Goal: Transaction & Acquisition: Book appointment/travel/reservation

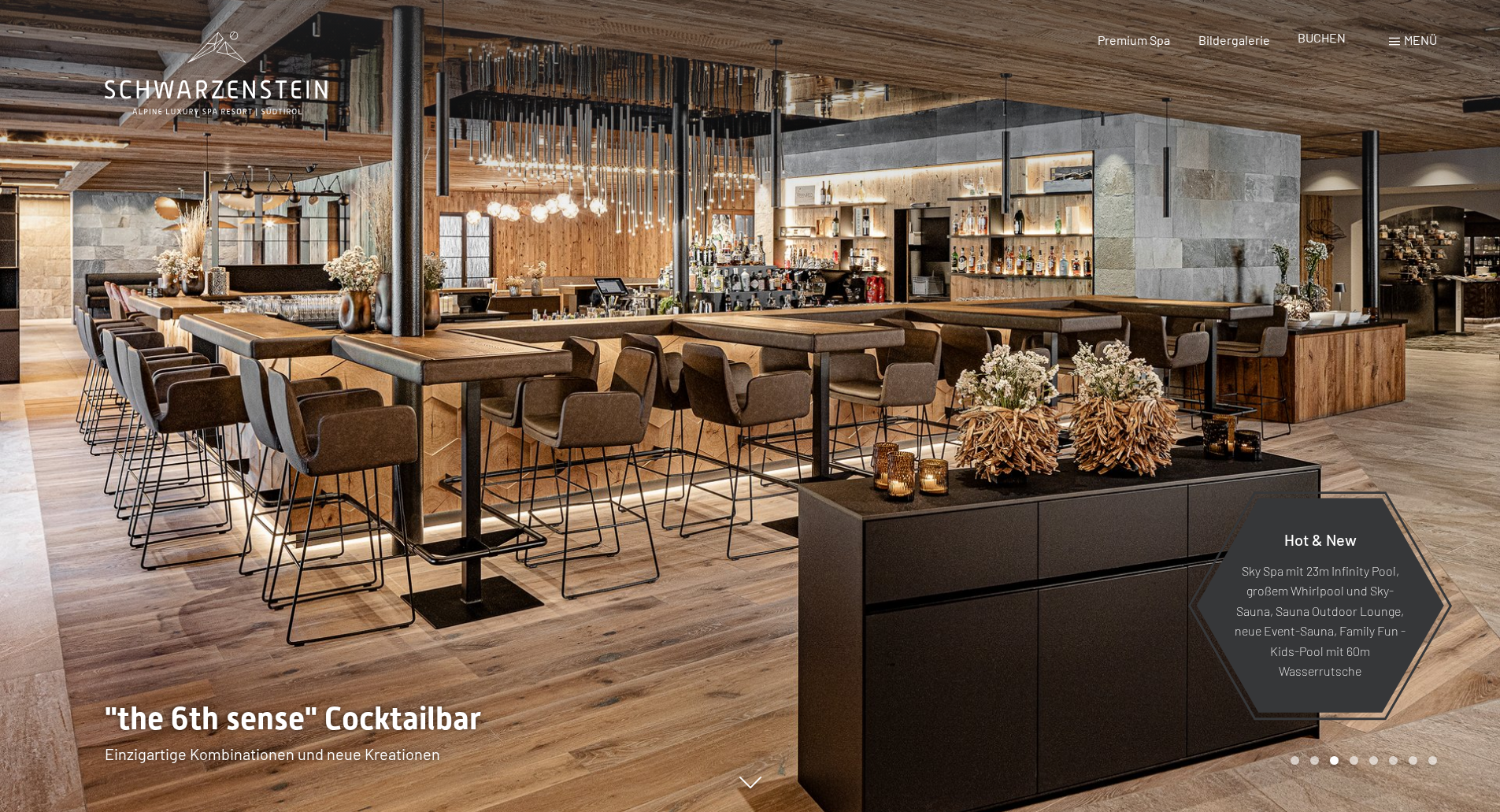
click at [1324, 40] on span "BUCHEN" at bounding box center [1321, 38] width 48 height 15
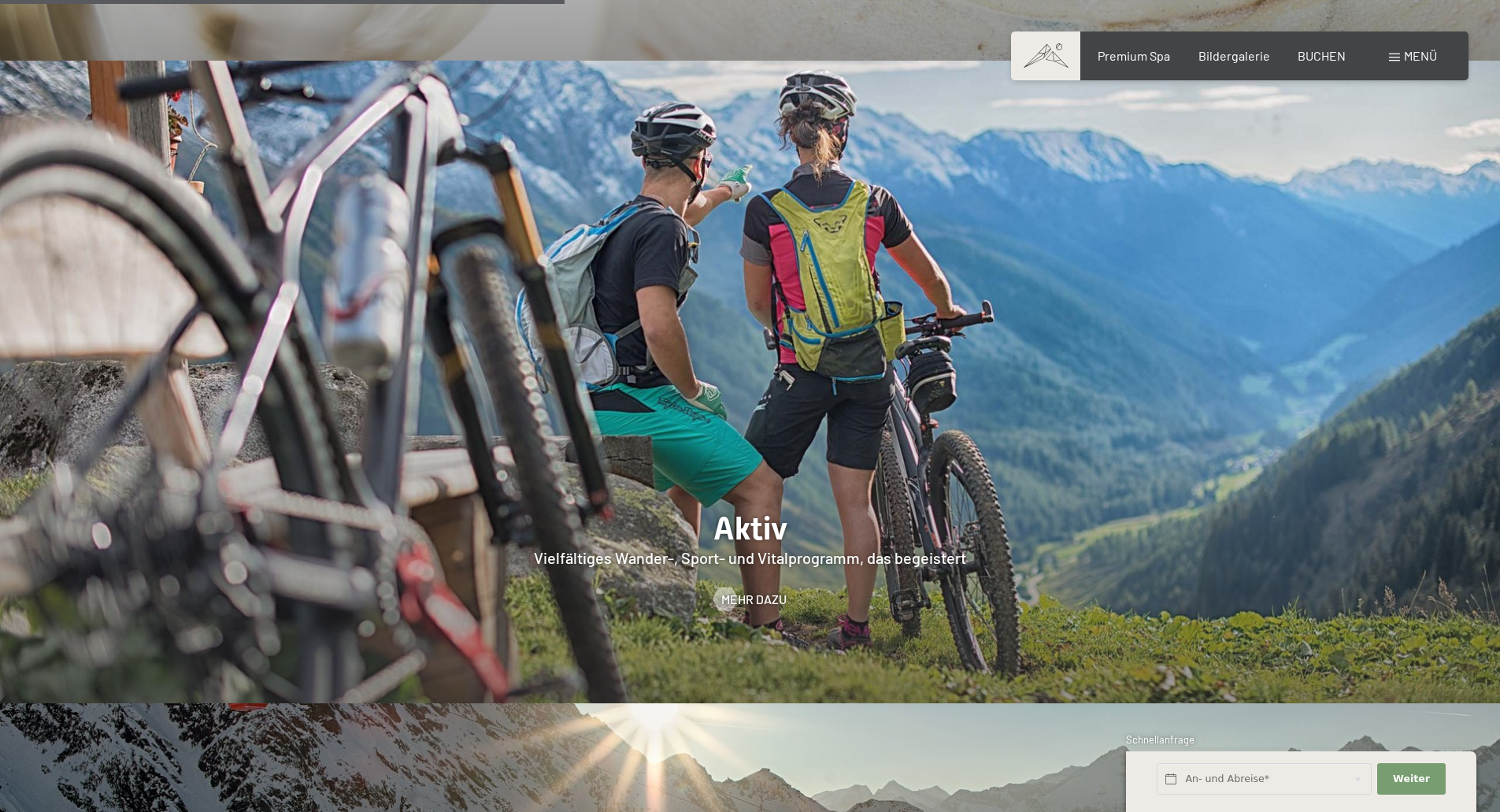
scroll to position [3780, 0]
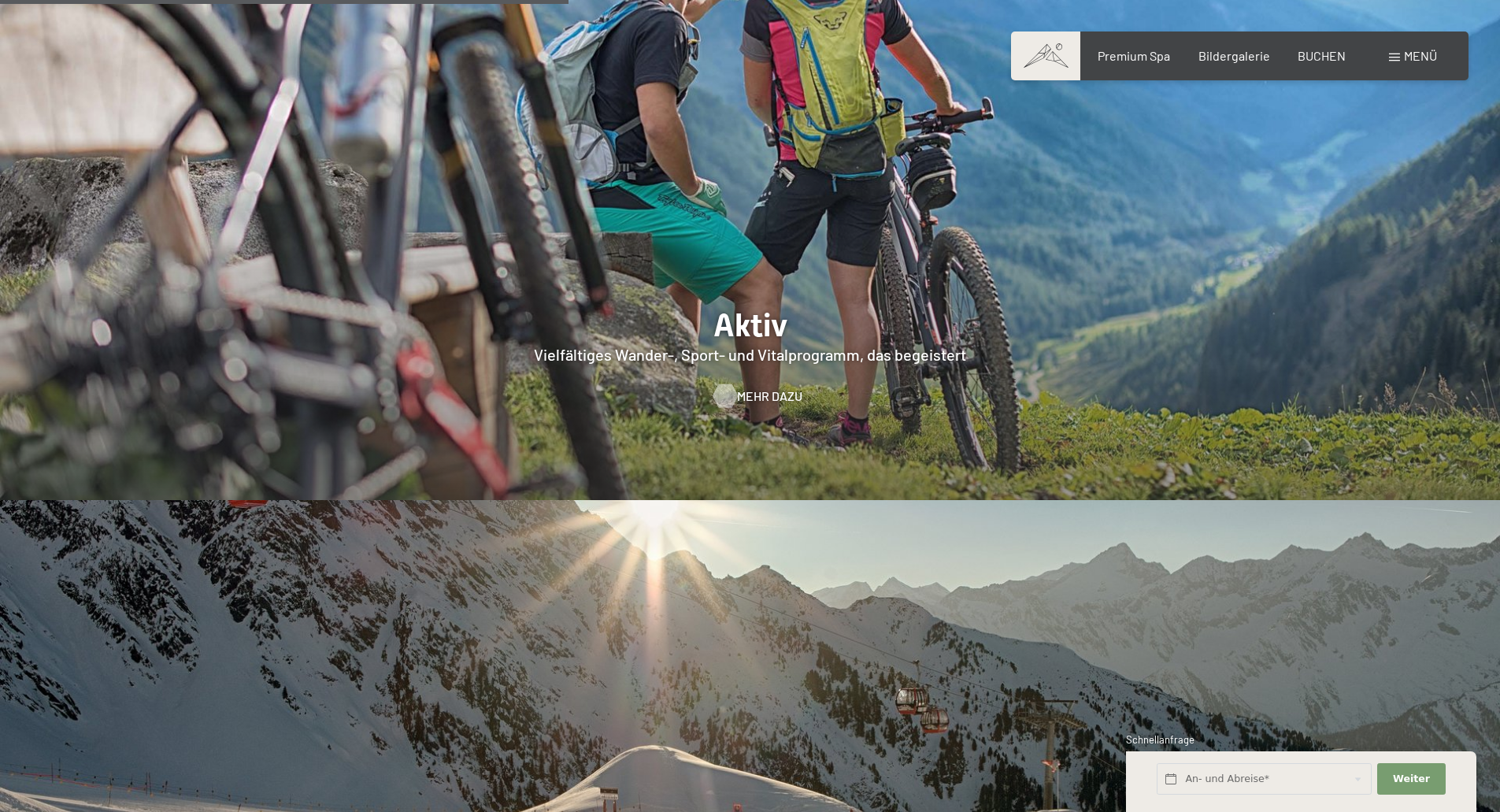
click at [757, 388] on span "Mehr dazu" at bounding box center [769, 396] width 65 height 17
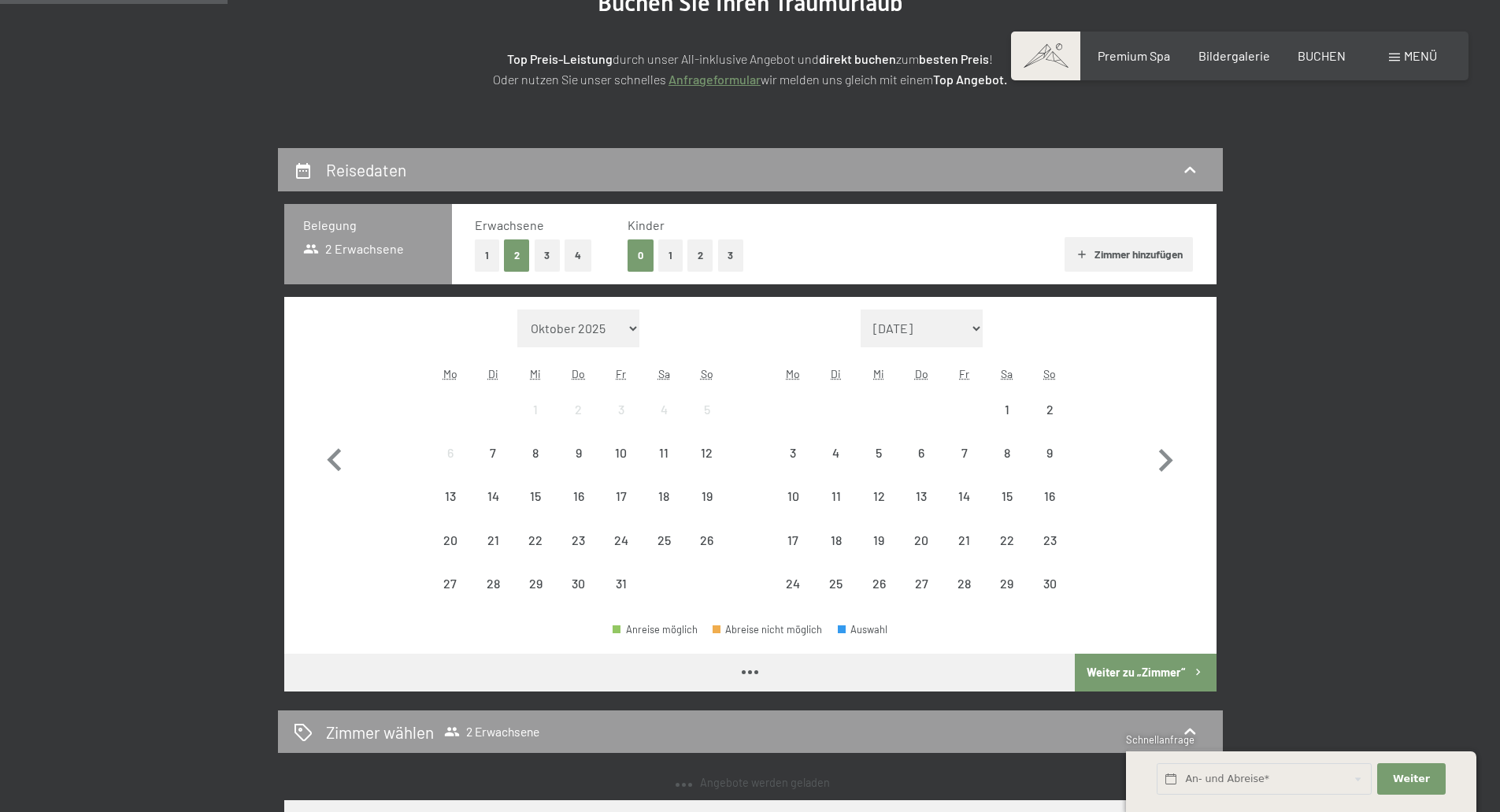
scroll to position [236, 0]
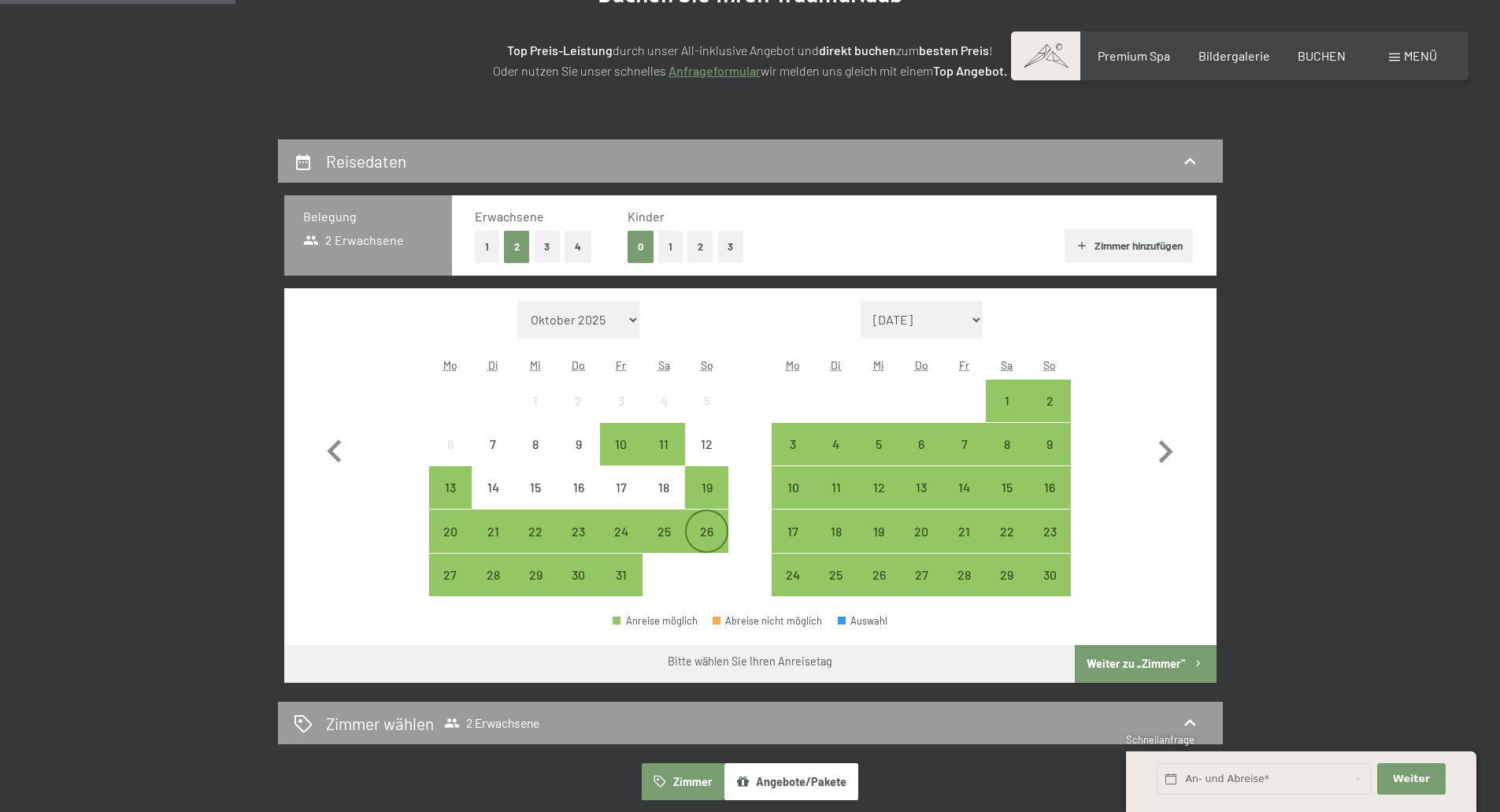
click at [713, 537] on div "26" at bounding box center [707, 545] width 40 height 40
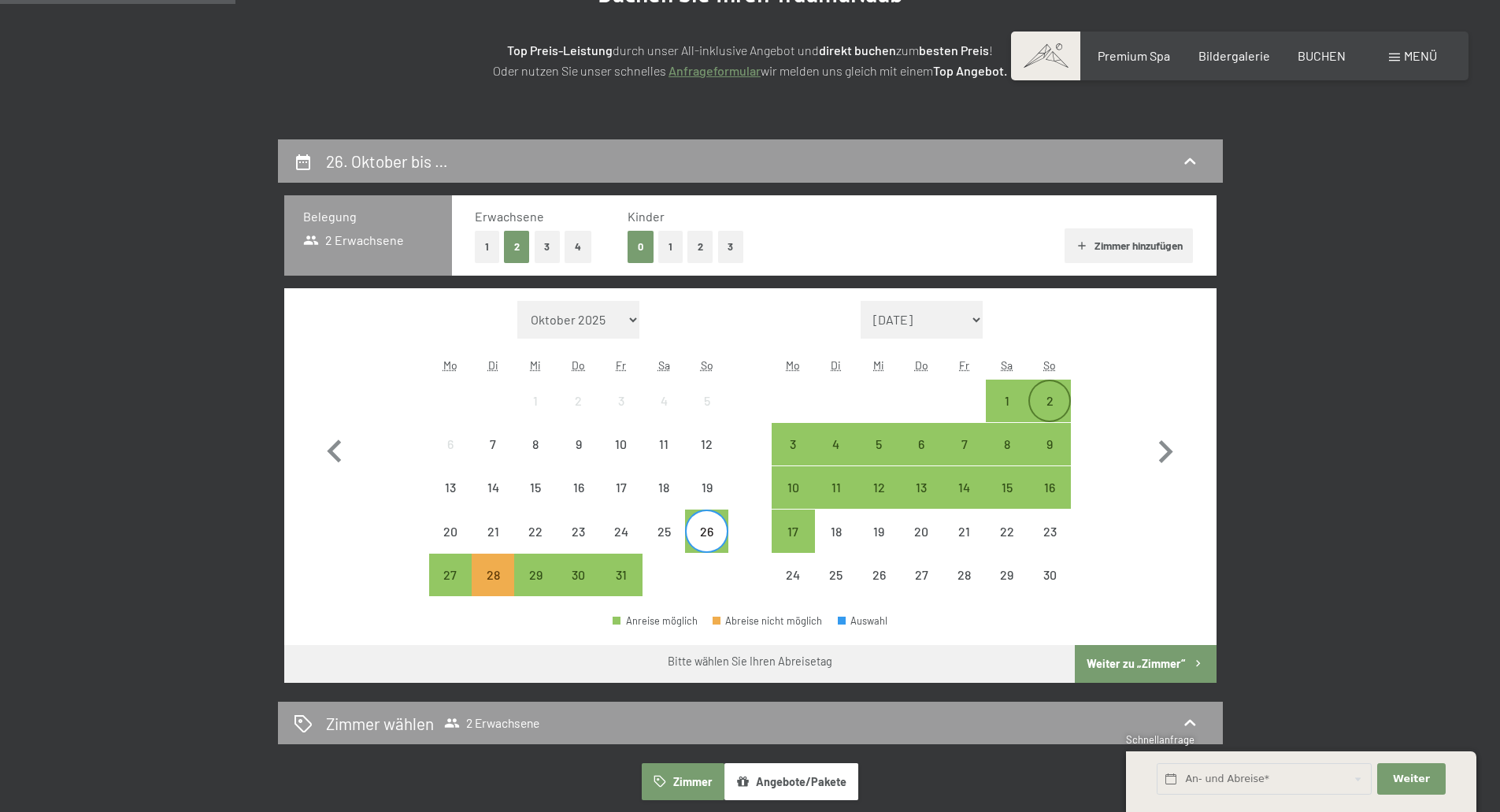
click at [1043, 406] on div "2" at bounding box center [1050, 414] width 40 height 40
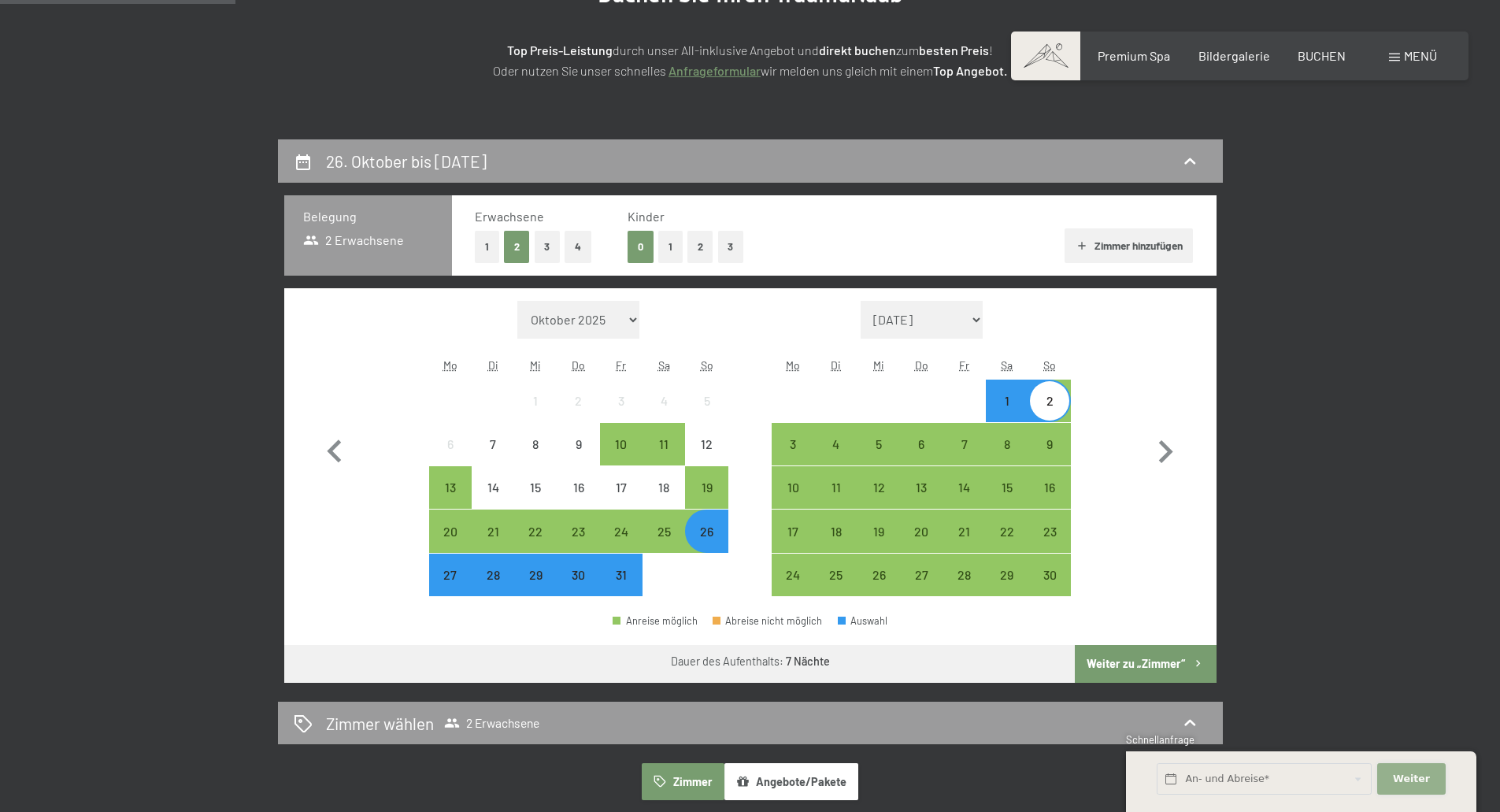
click at [1401, 782] on span "Weiter" at bounding box center [1412, 778] width 37 height 14
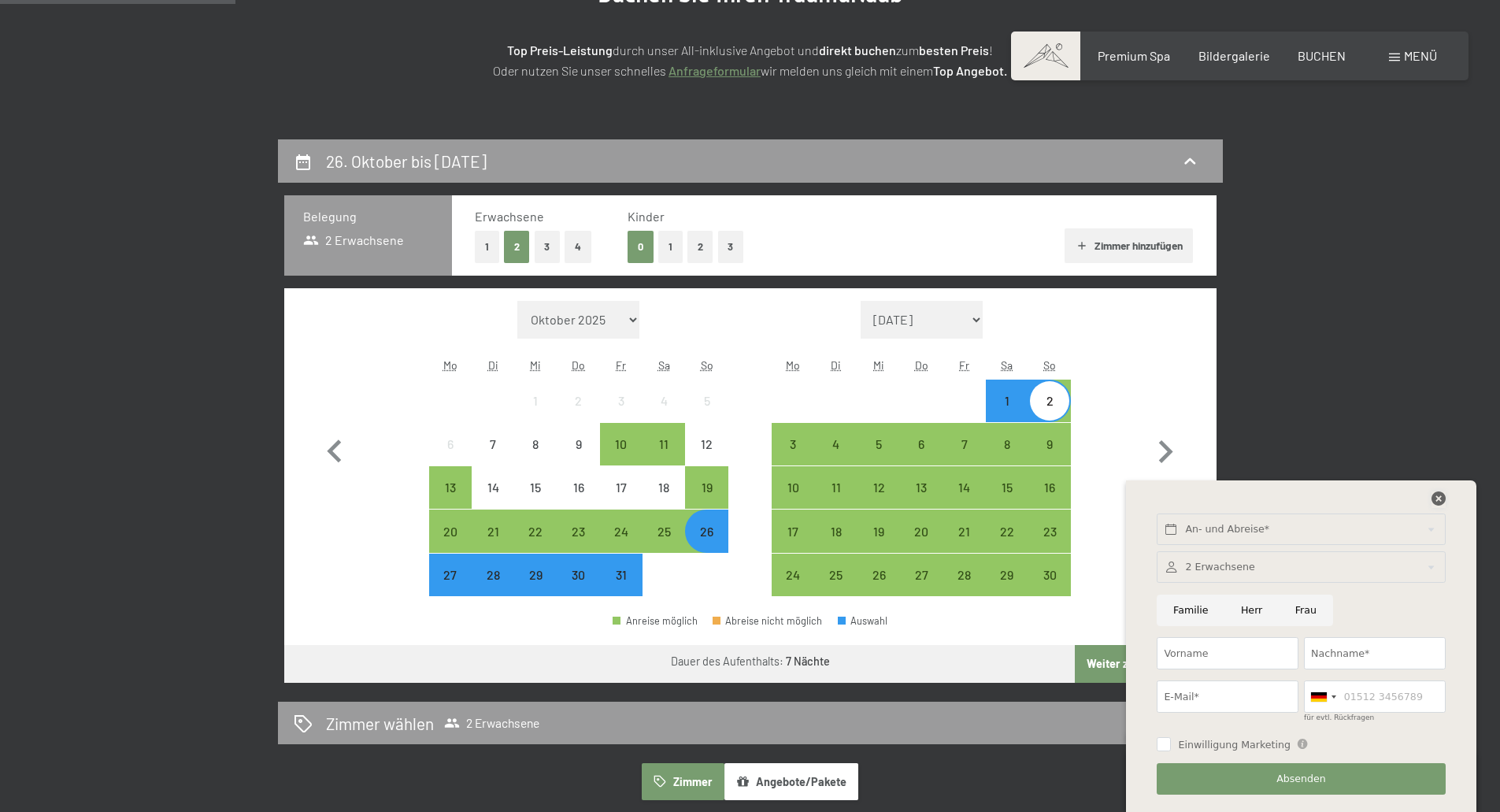
click at [1442, 495] on icon at bounding box center [1439, 498] width 14 height 14
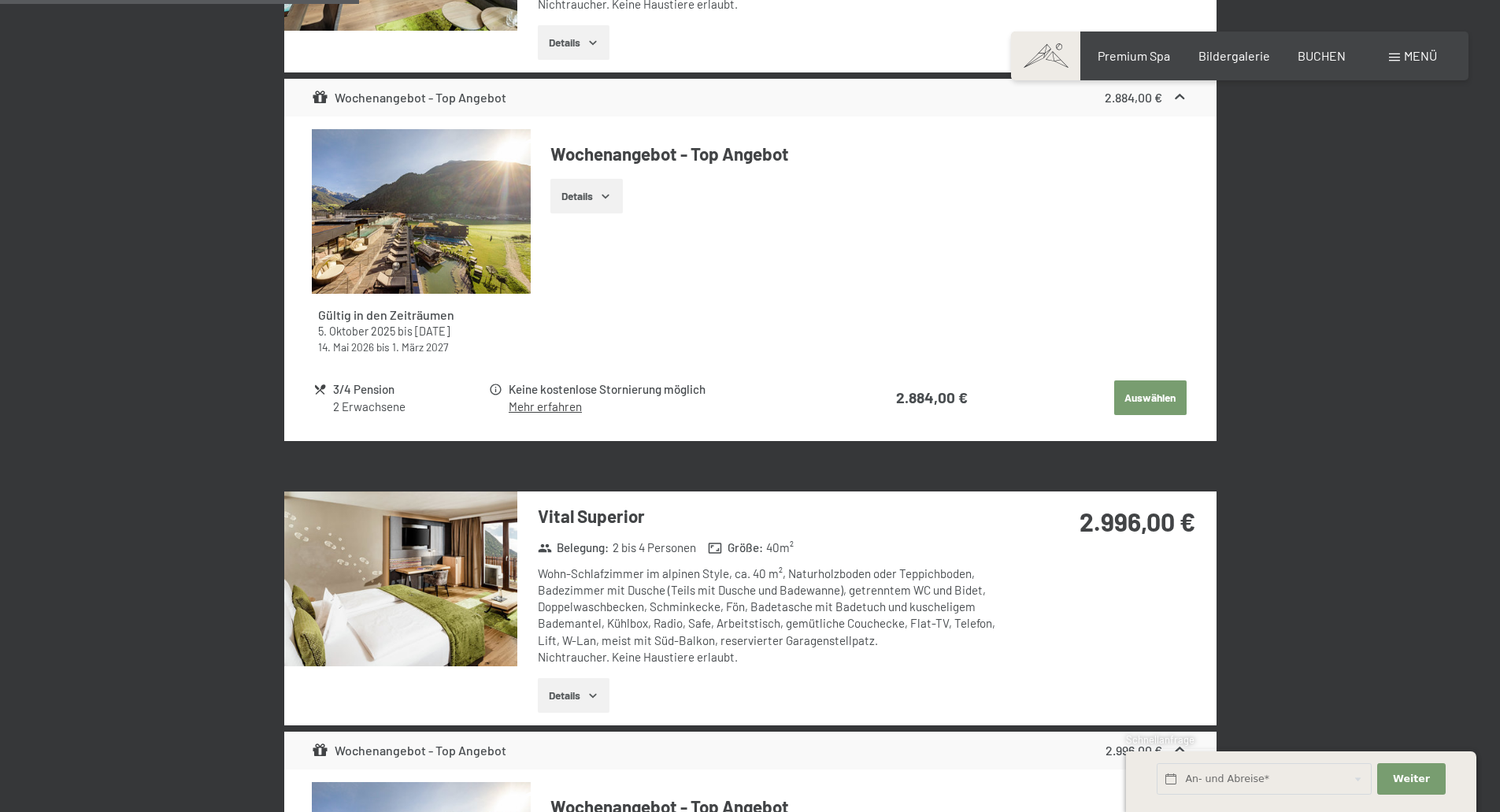
scroll to position [1181, 0]
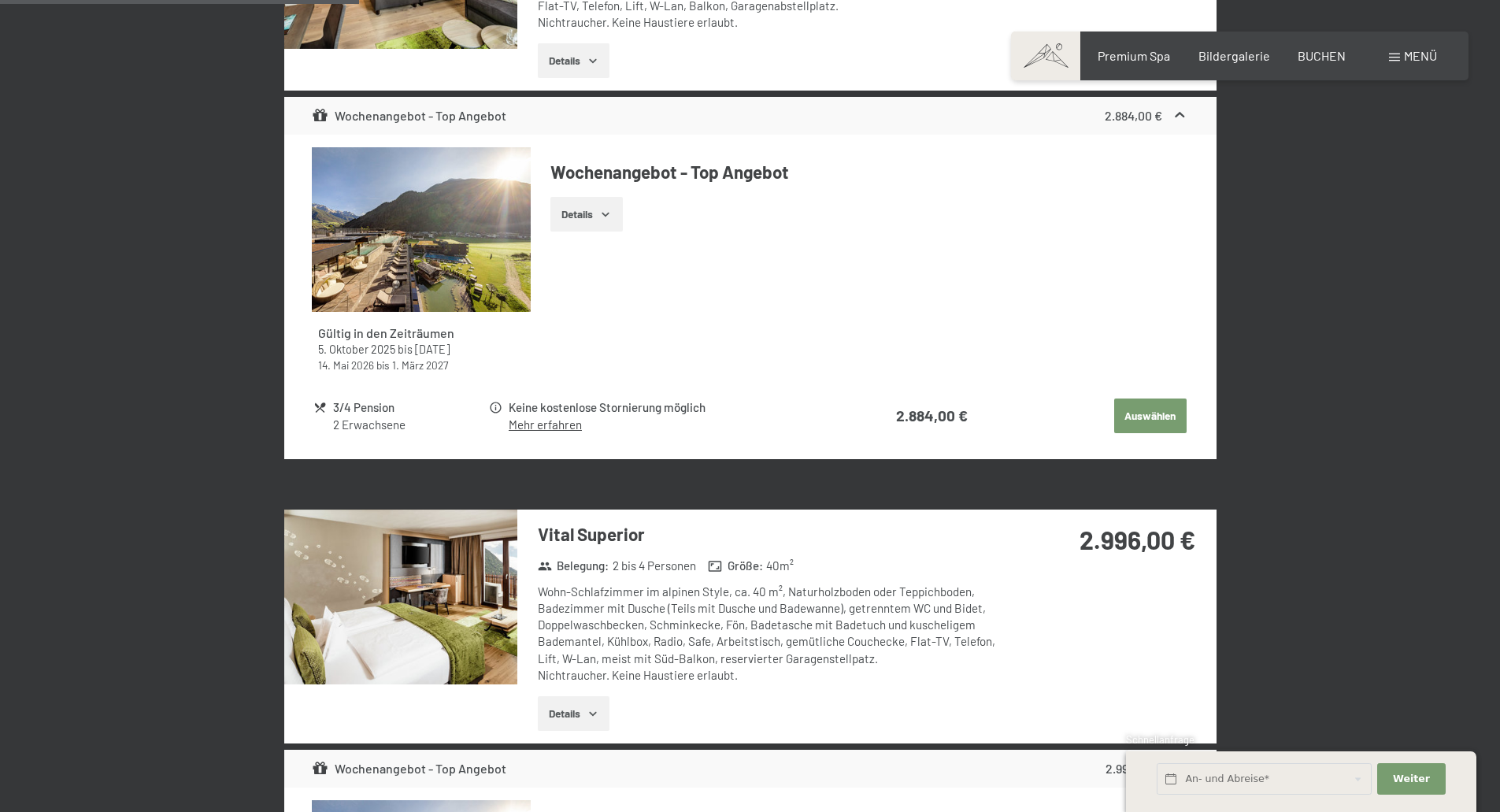
click at [569, 725] on button "Details" at bounding box center [574, 713] width 72 height 35
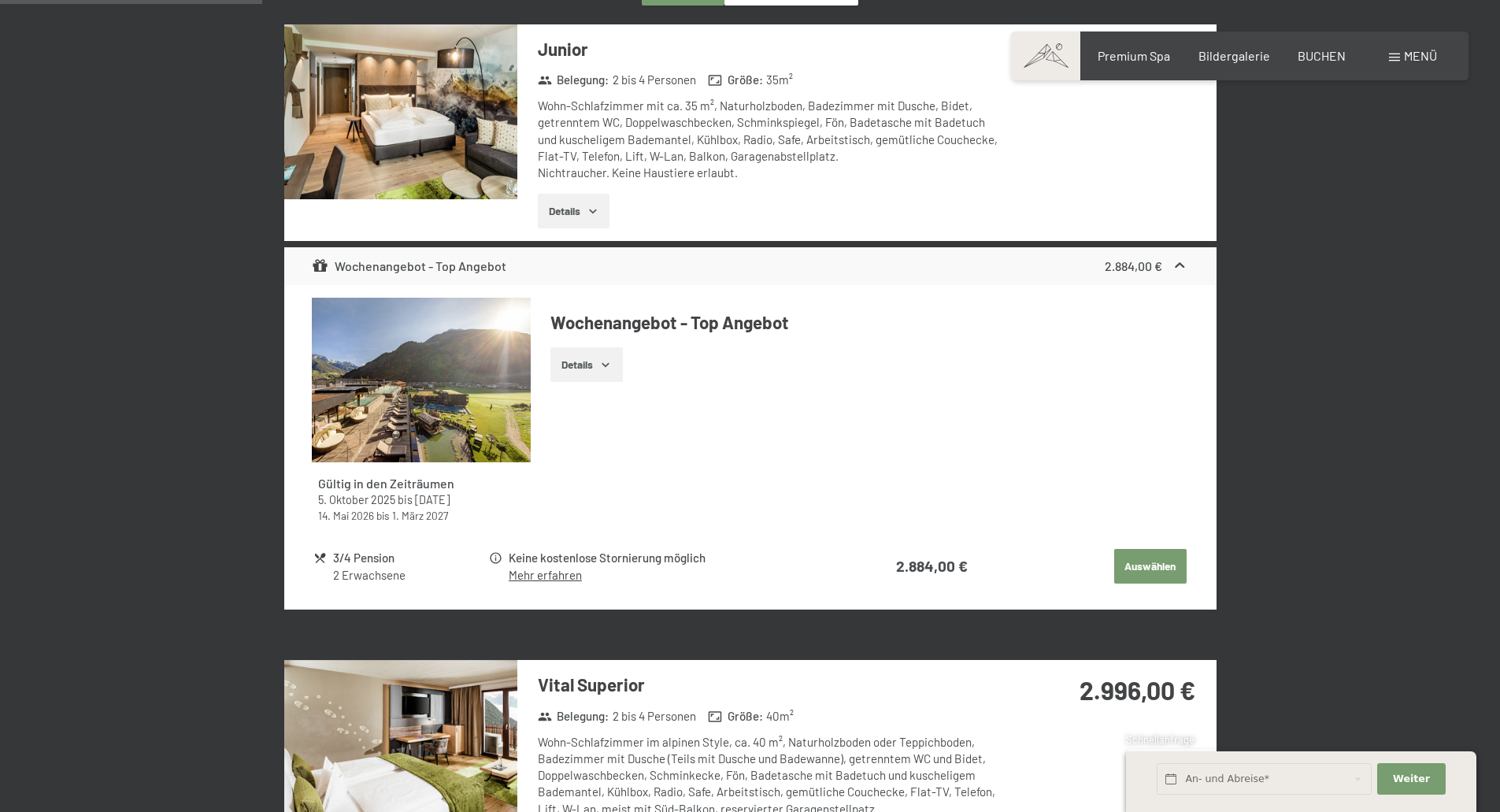
scroll to position [867, 0]
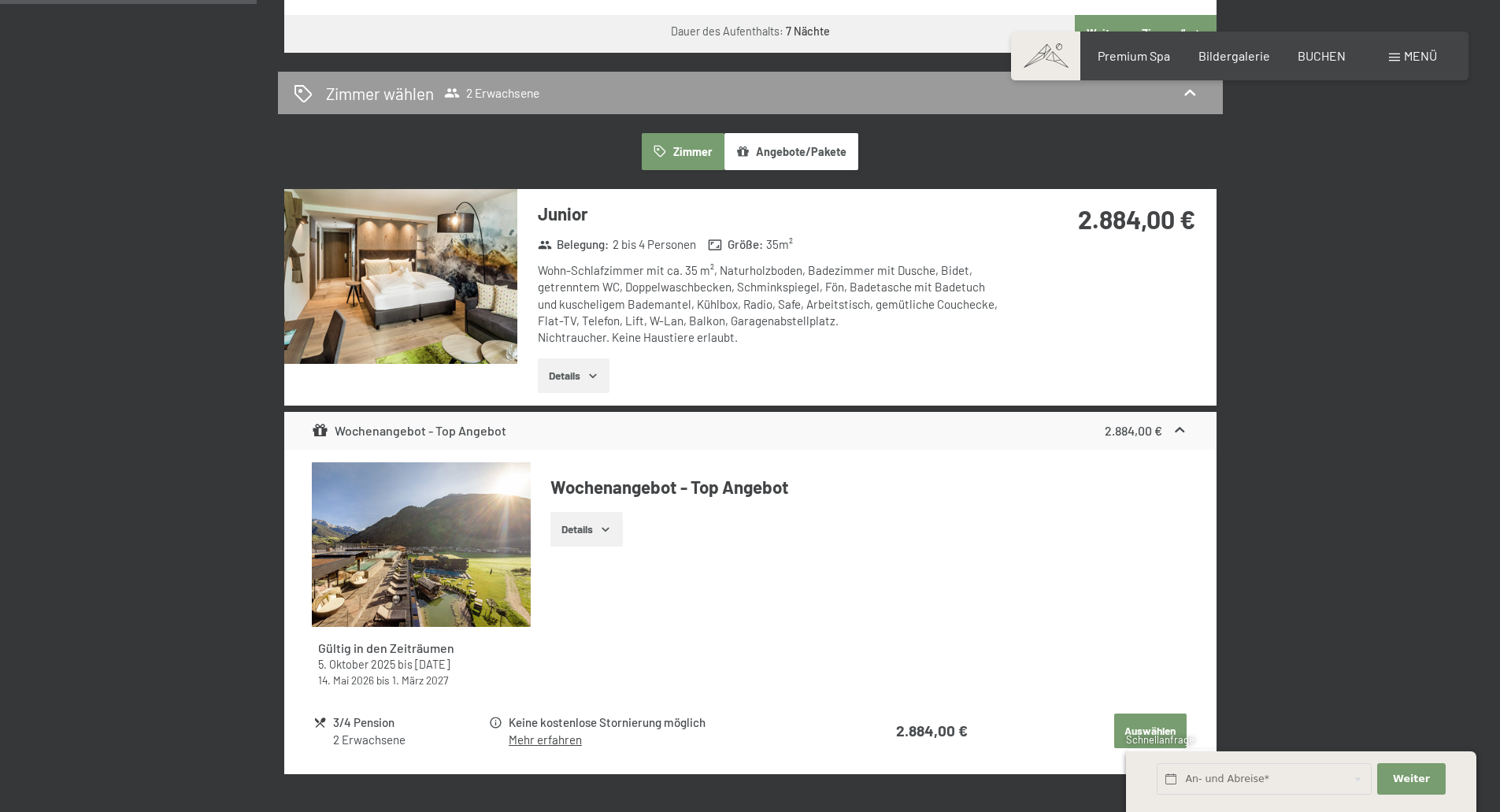
click at [559, 372] on button "Details" at bounding box center [574, 375] width 72 height 35
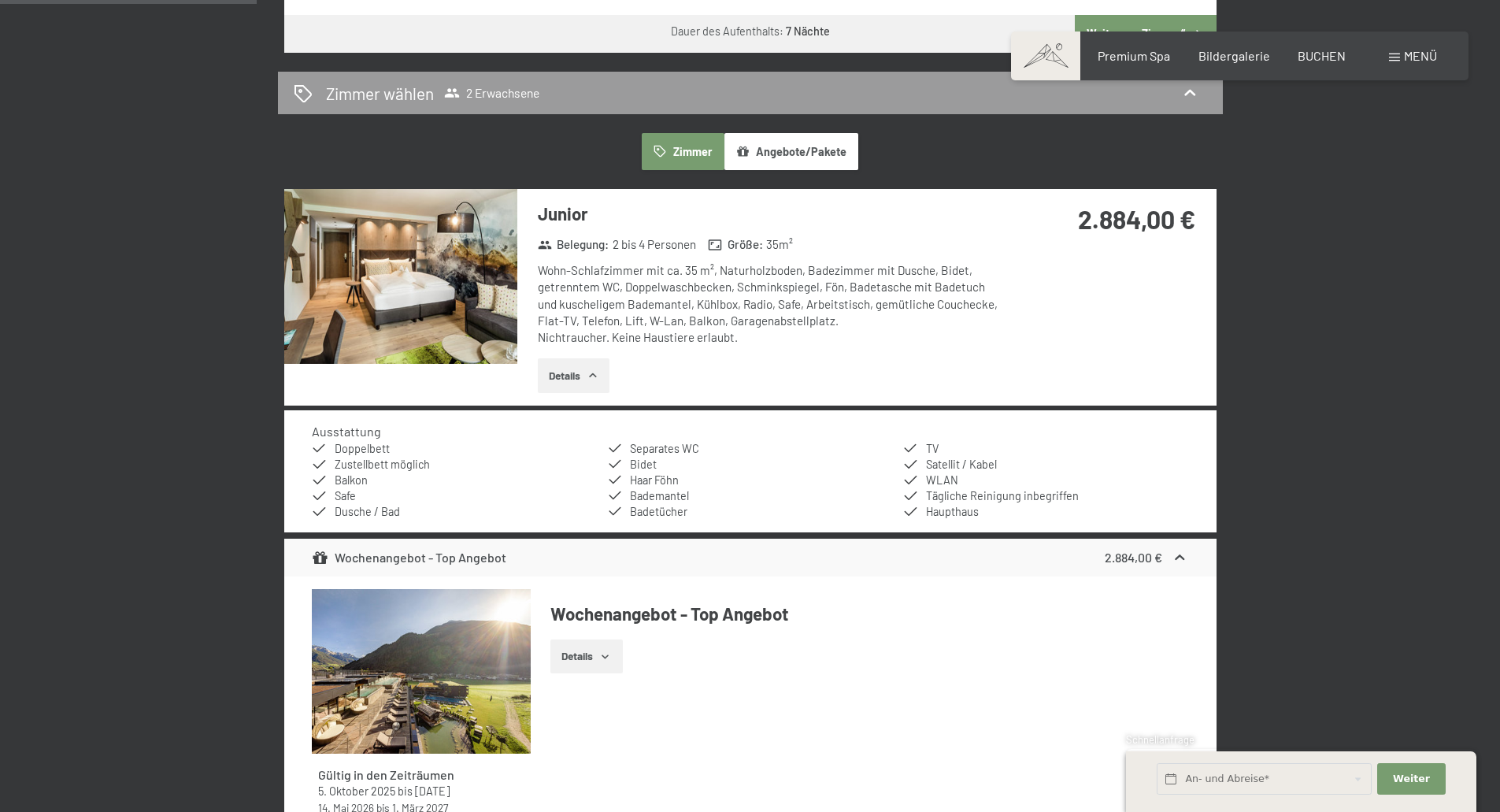
click at [584, 370] on button "Details" at bounding box center [574, 375] width 72 height 35
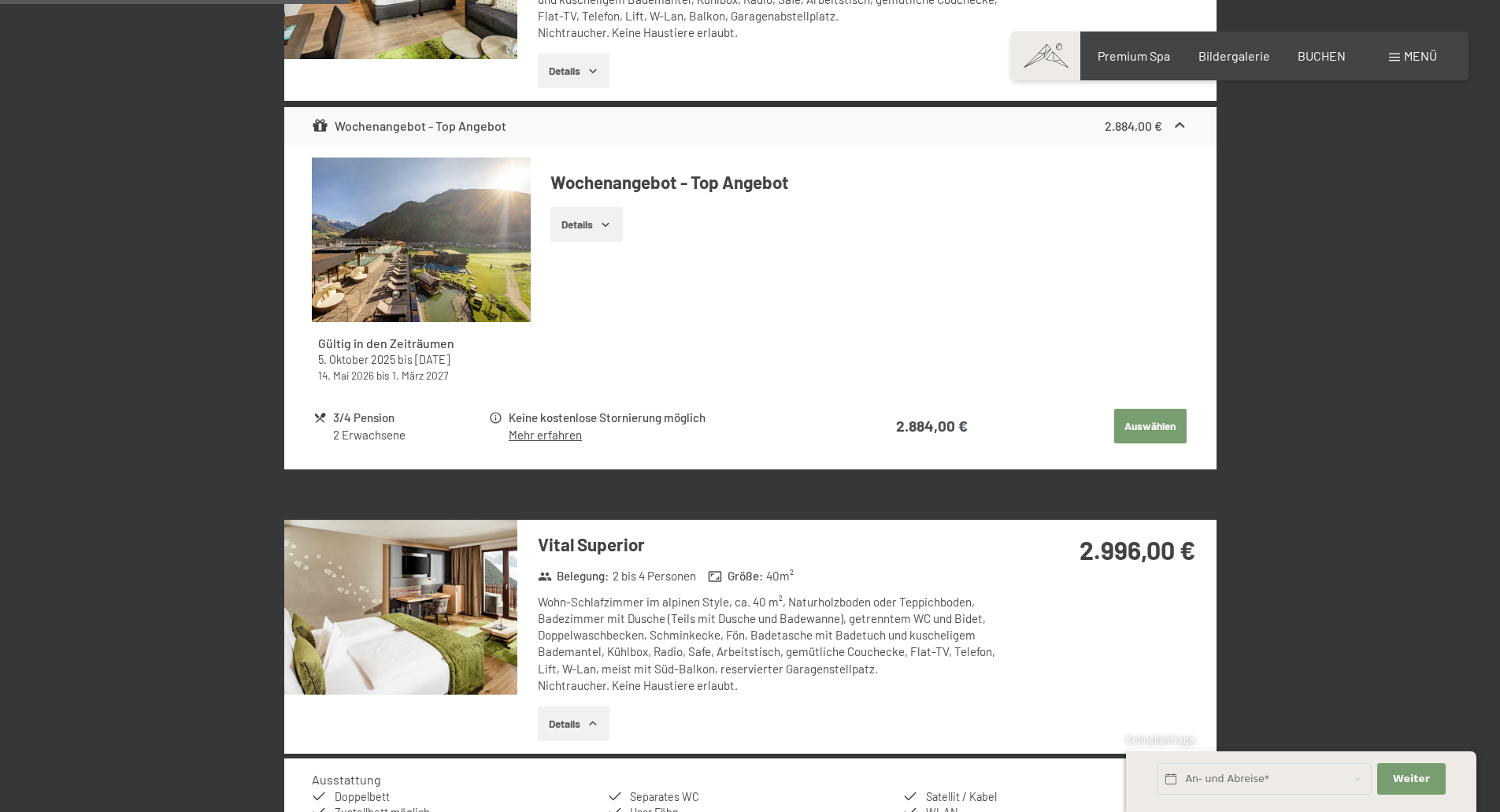
scroll to position [1181, 0]
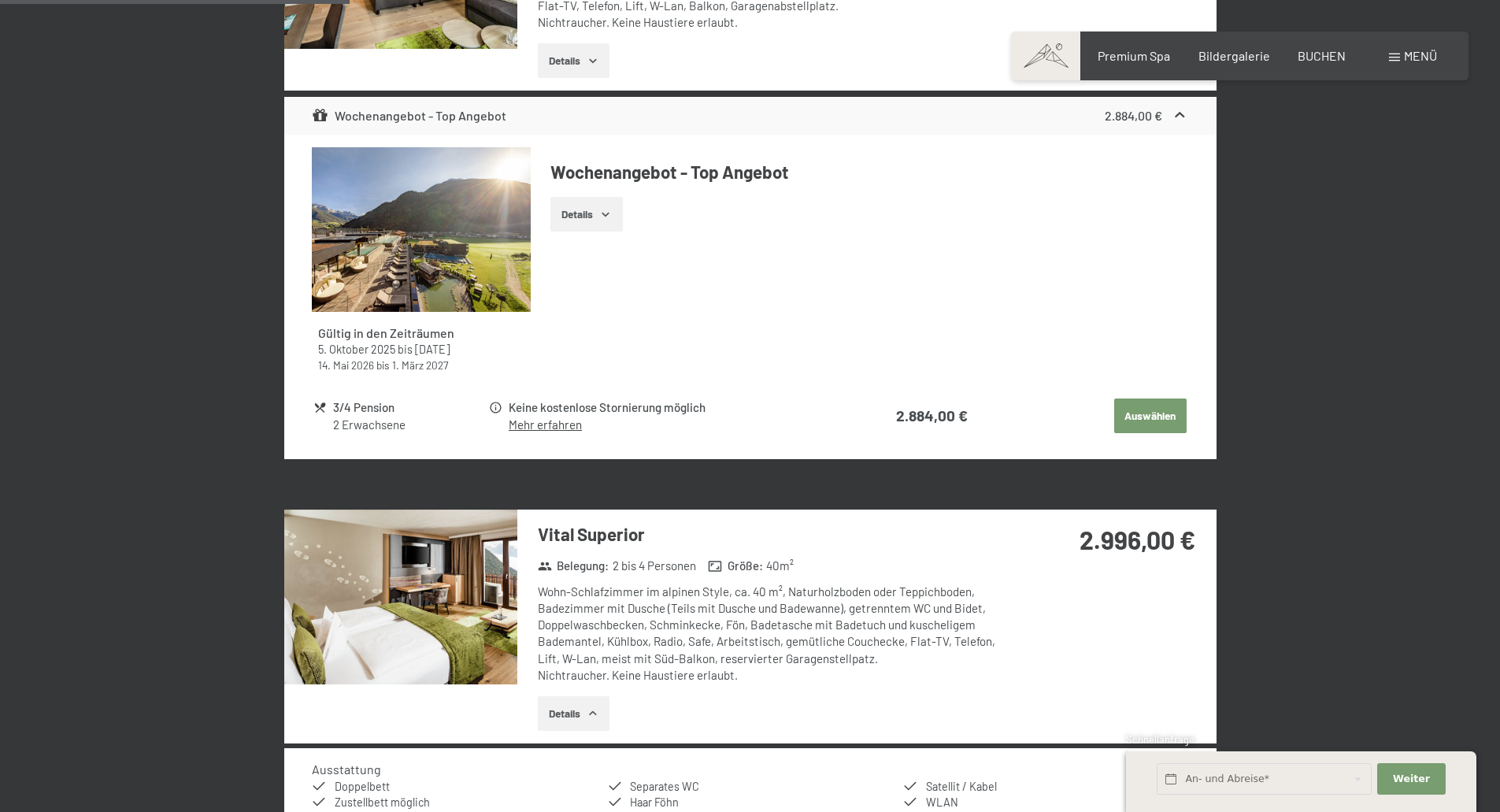
click at [561, 422] on link "Mehr erfahren" at bounding box center [546, 424] width 73 height 14
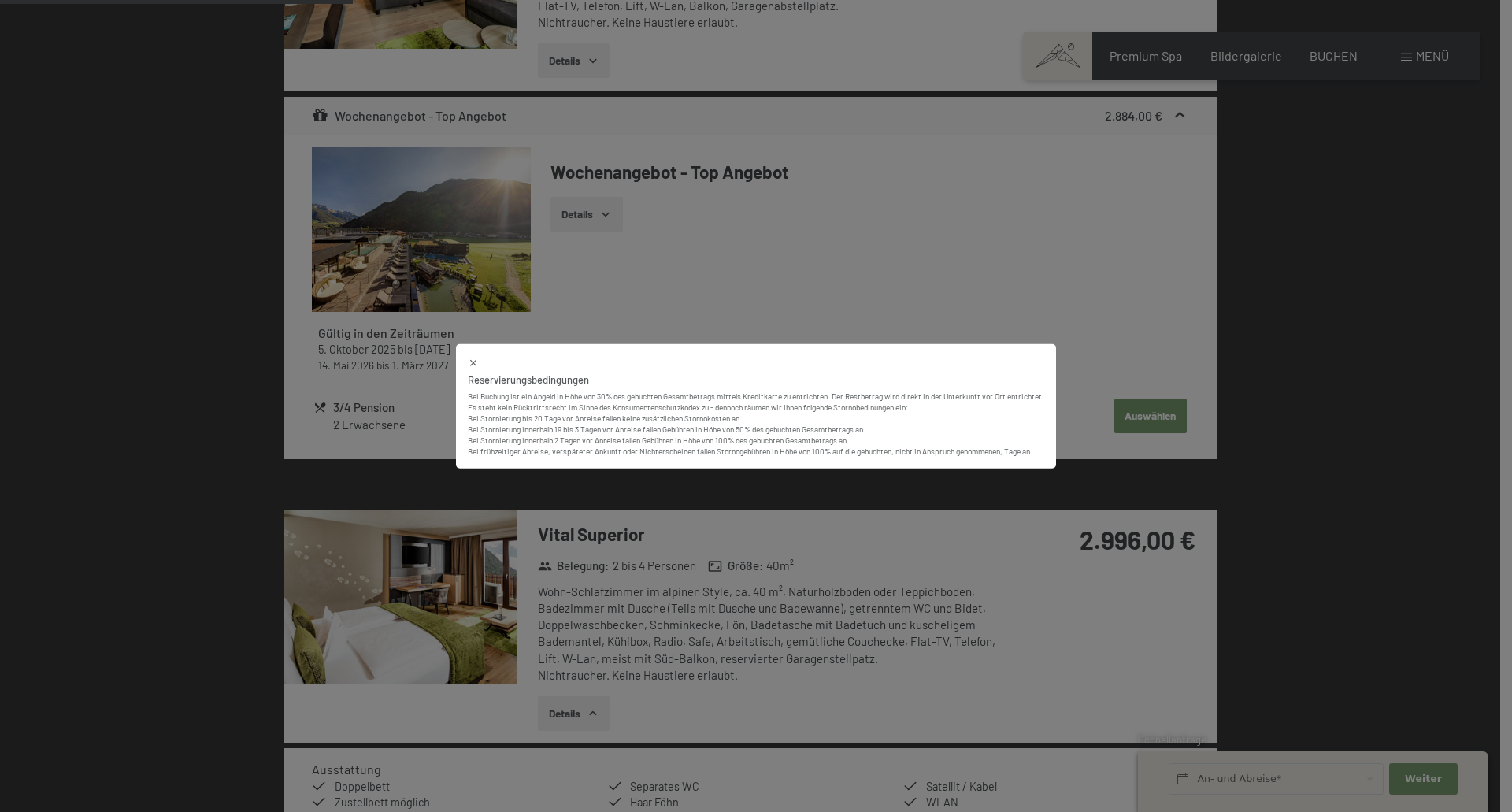
click at [471, 359] on icon at bounding box center [473, 362] width 11 height 11
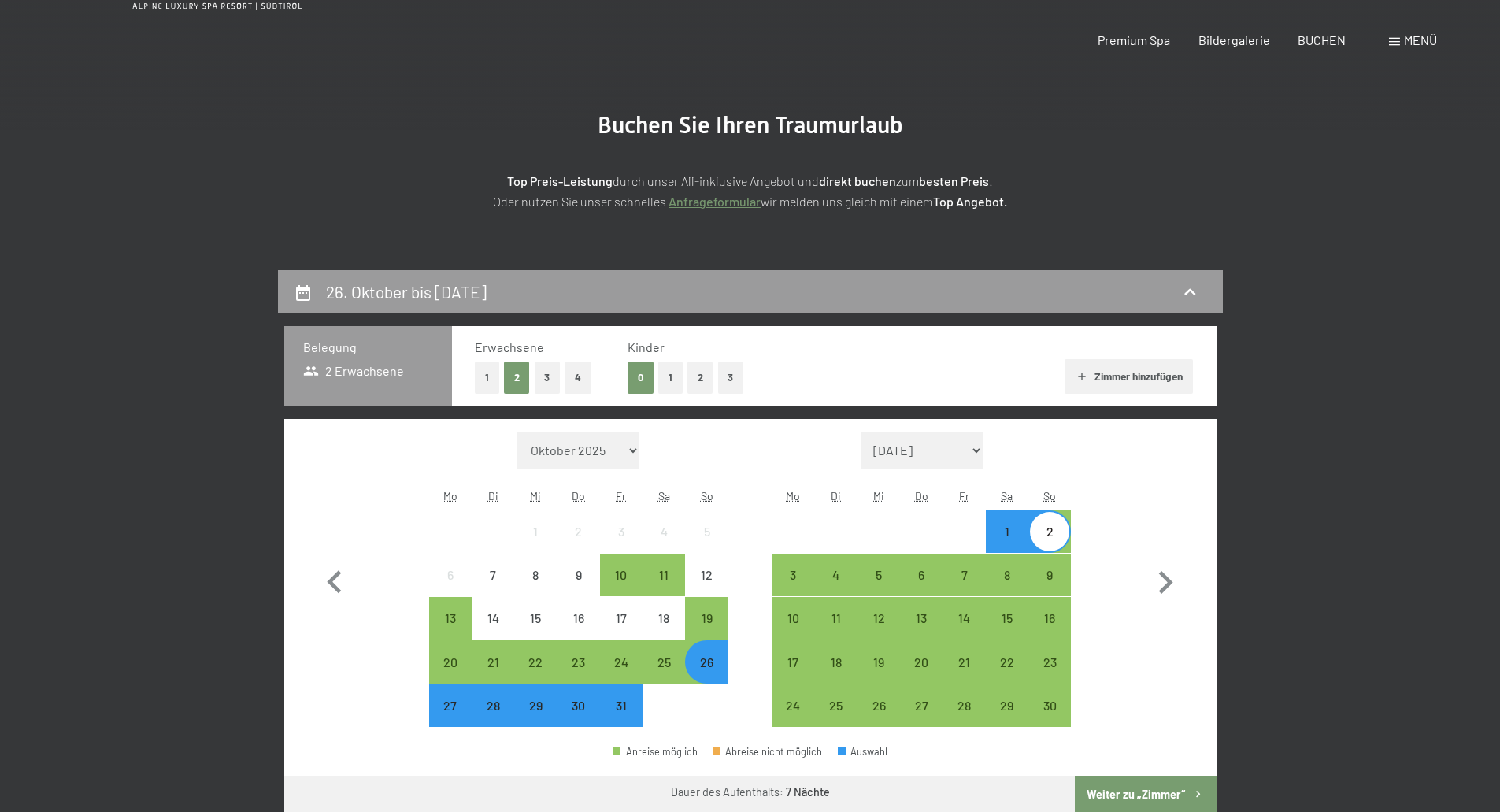
scroll to position [0, 0]
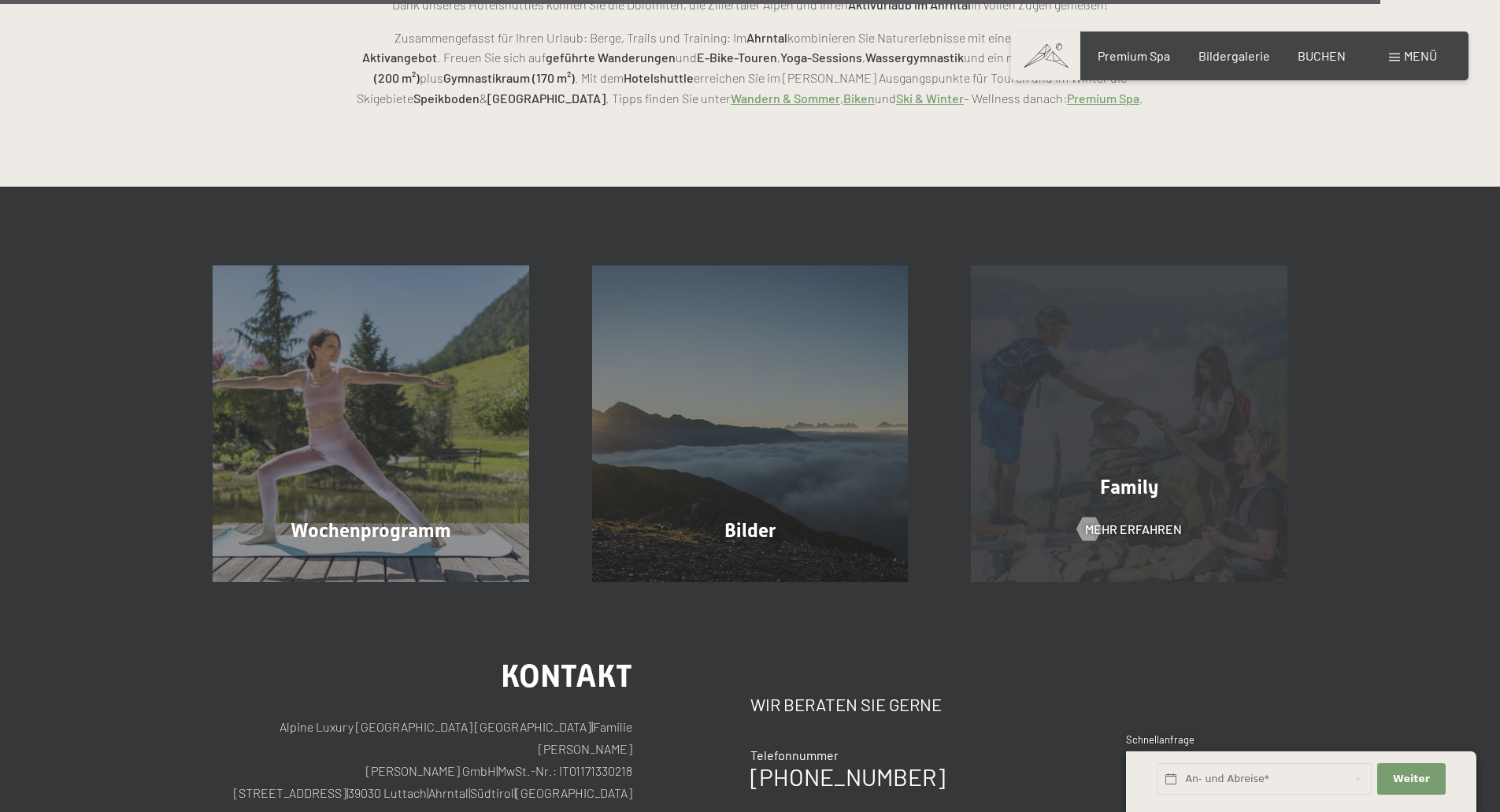
scroll to position [4253, 0]
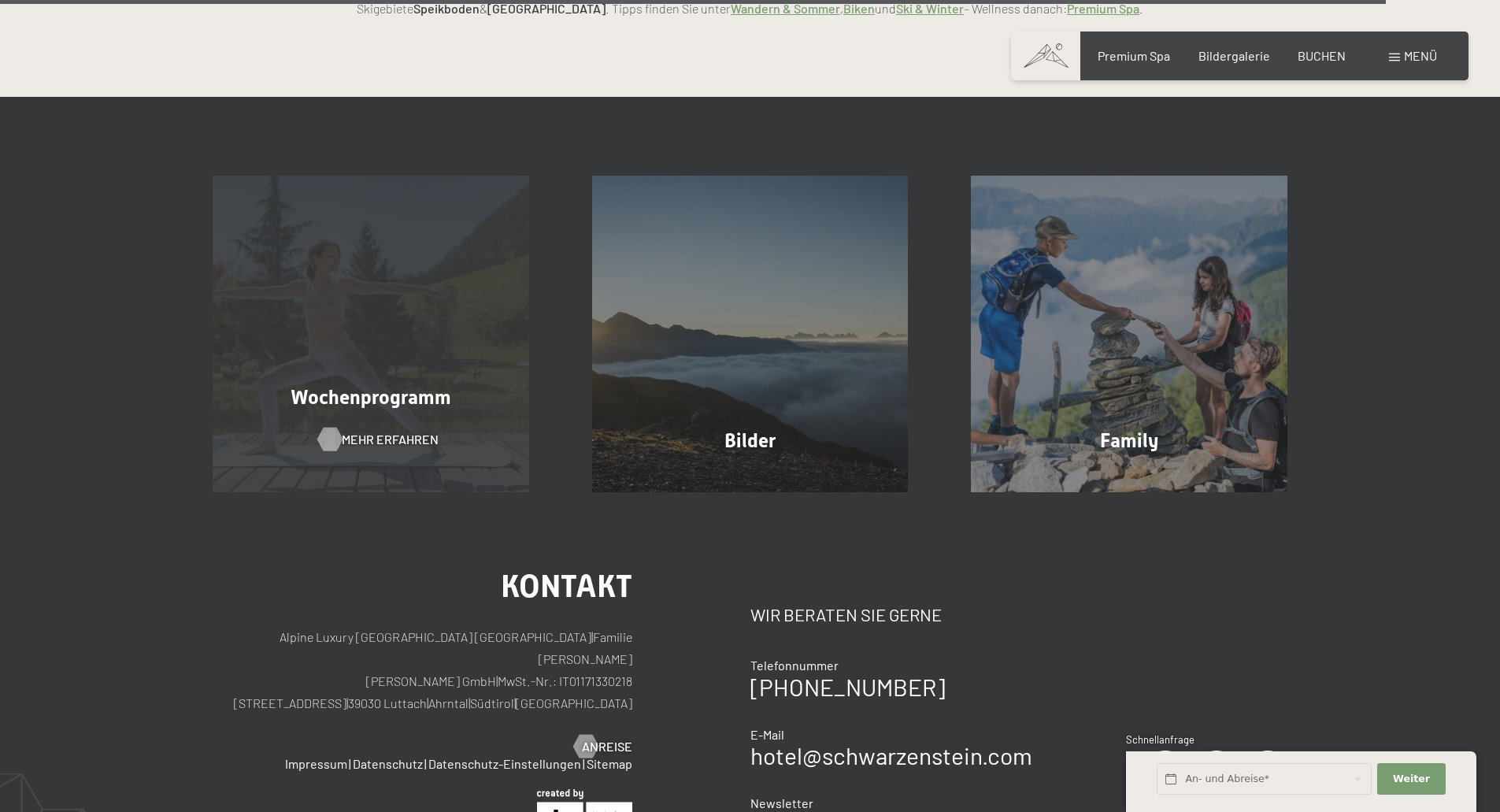
click at [350, 431] on span "Mehr erfahren" at bounding box center [390, 439] width 97 height 17
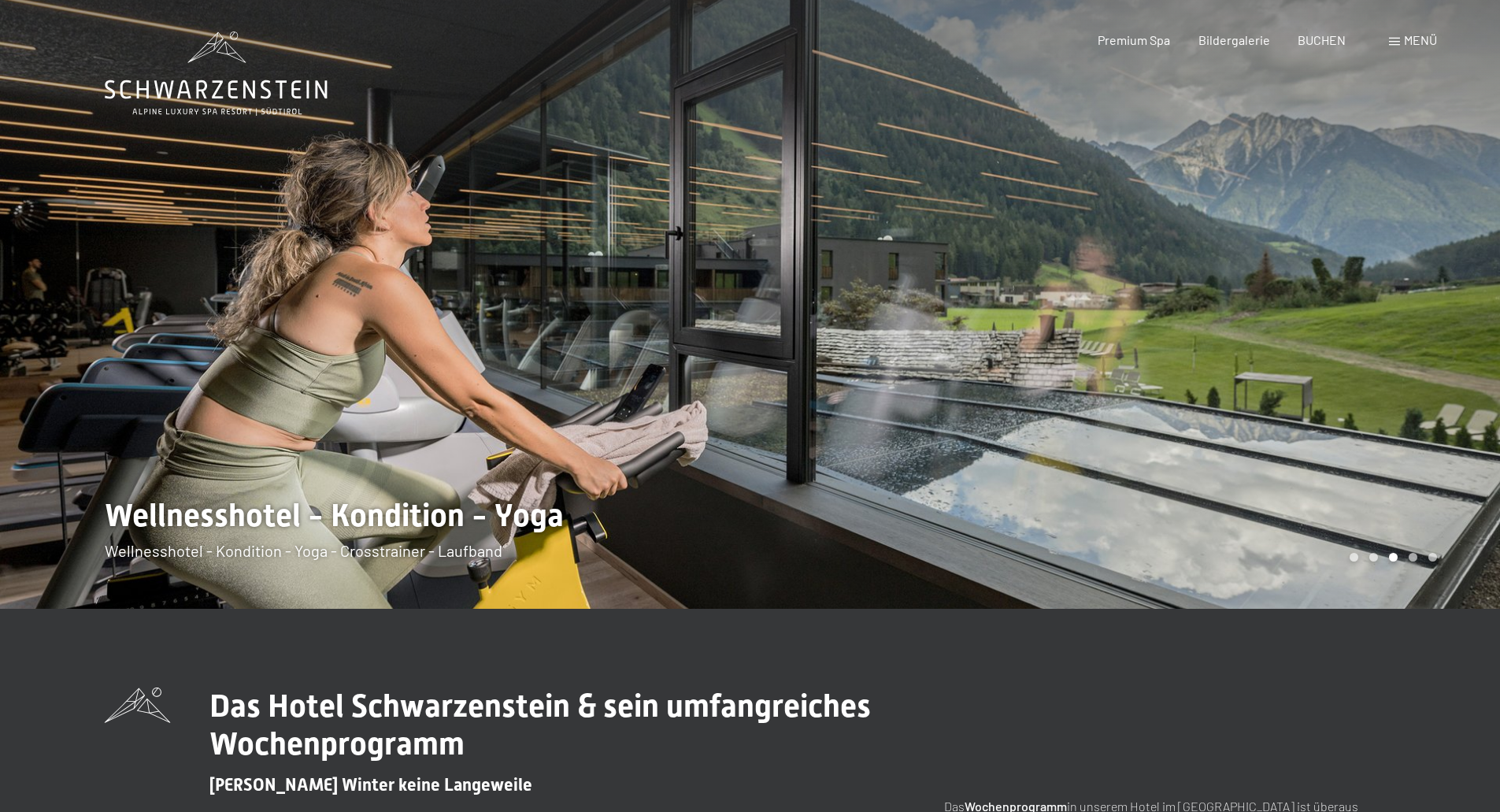
click at [1406, 41] on span "Menü" at bounding box center [1420, 40] width 33 height 15
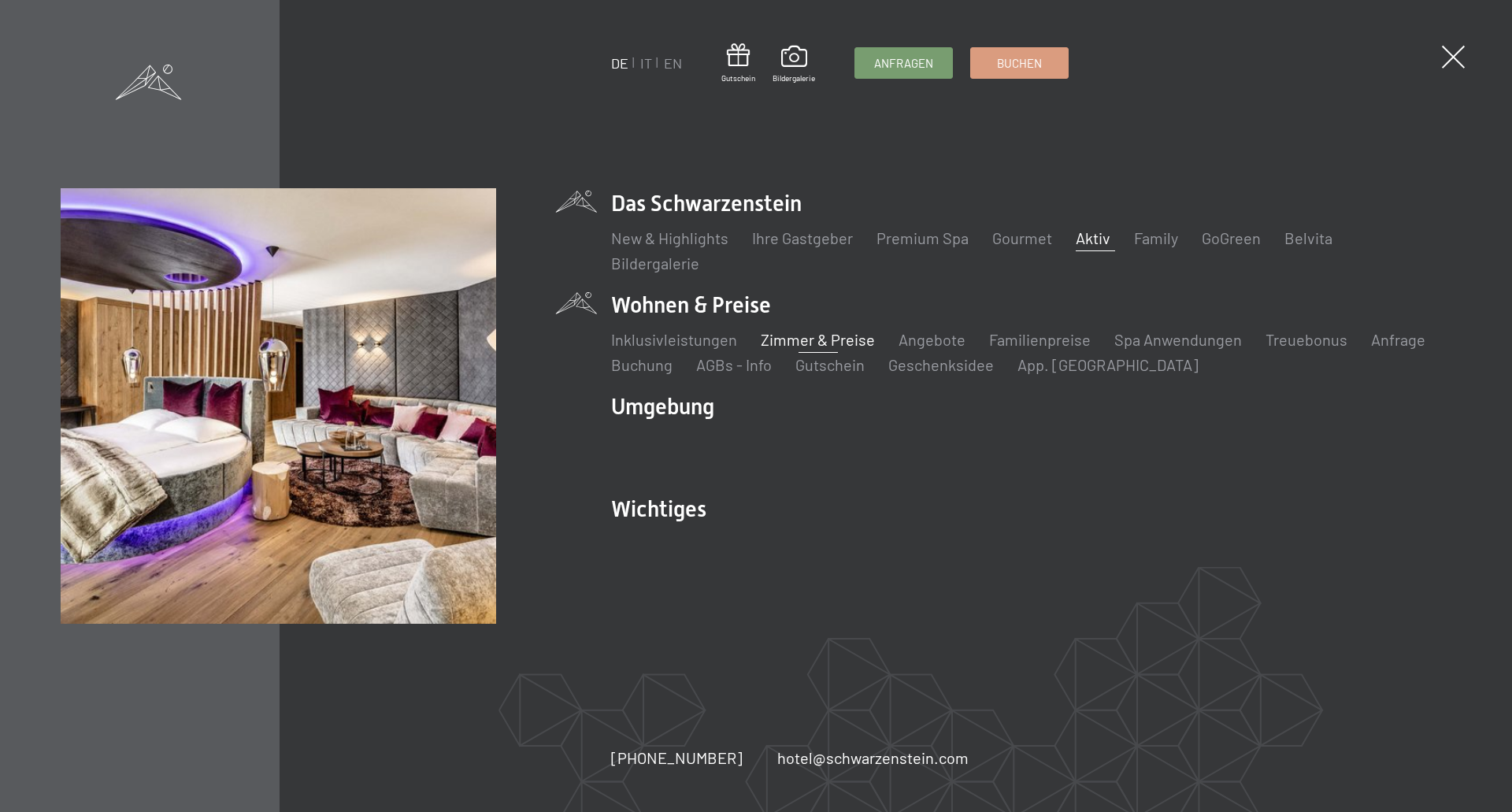
click at [803, 335] on link "Zimmer & Preise" at bounding box center [817, 340] width 114 height 19
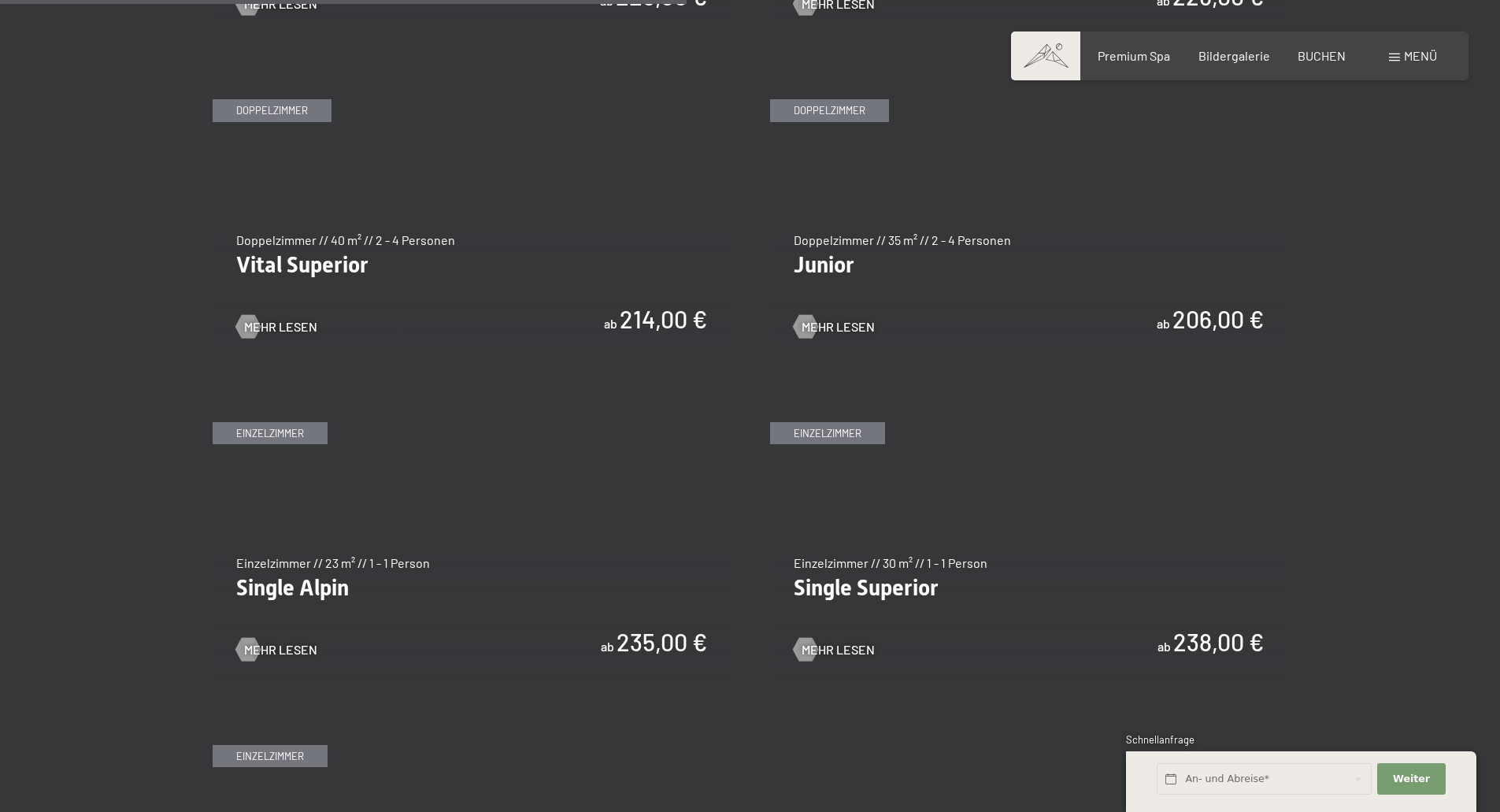
scroll to position [2284, 0]
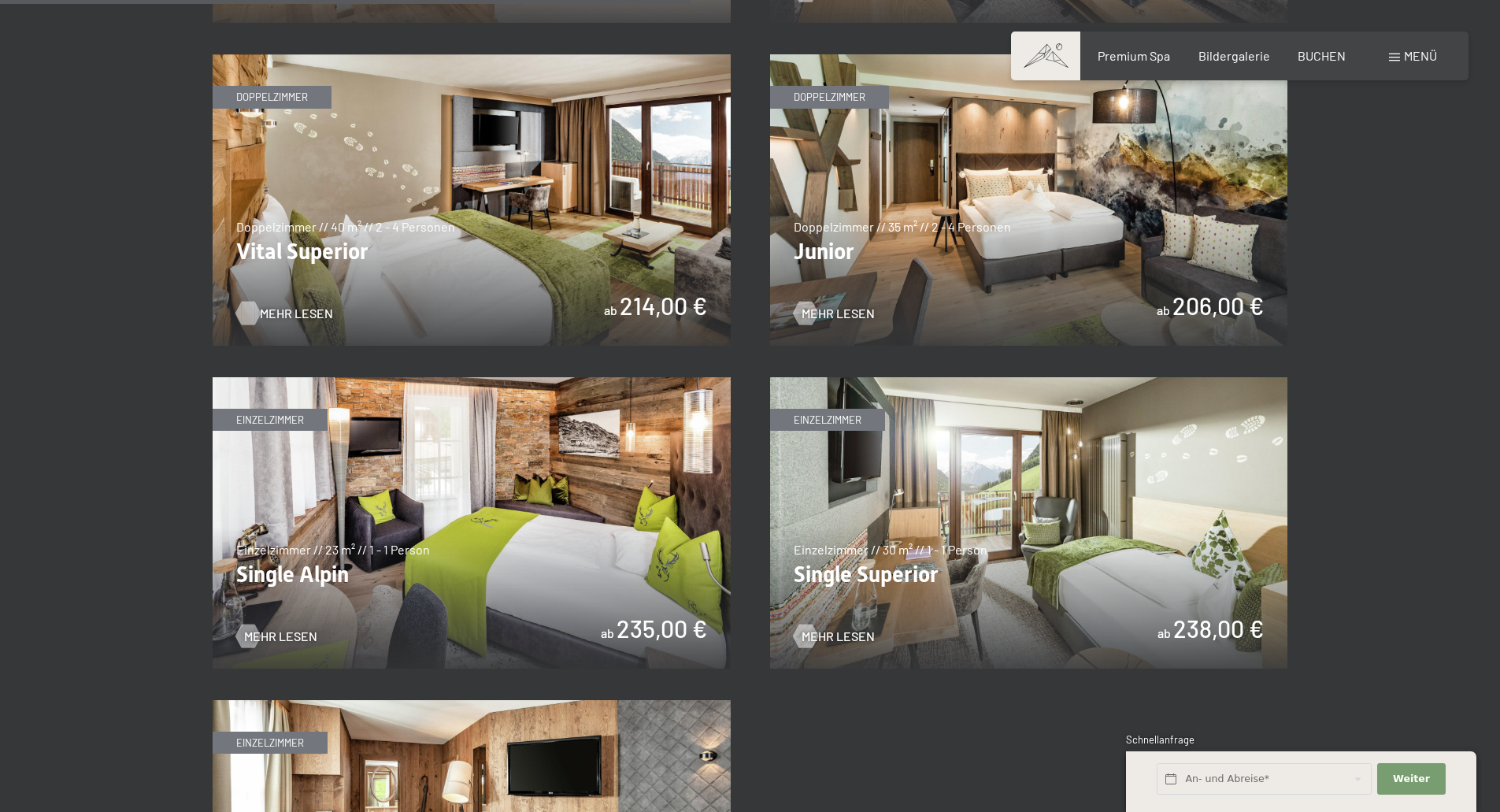
click at [252, 311] on div at bounding box center [247, 313] width 13 height 24
